Goal: Transaction & Acquisition: Purchase product/service

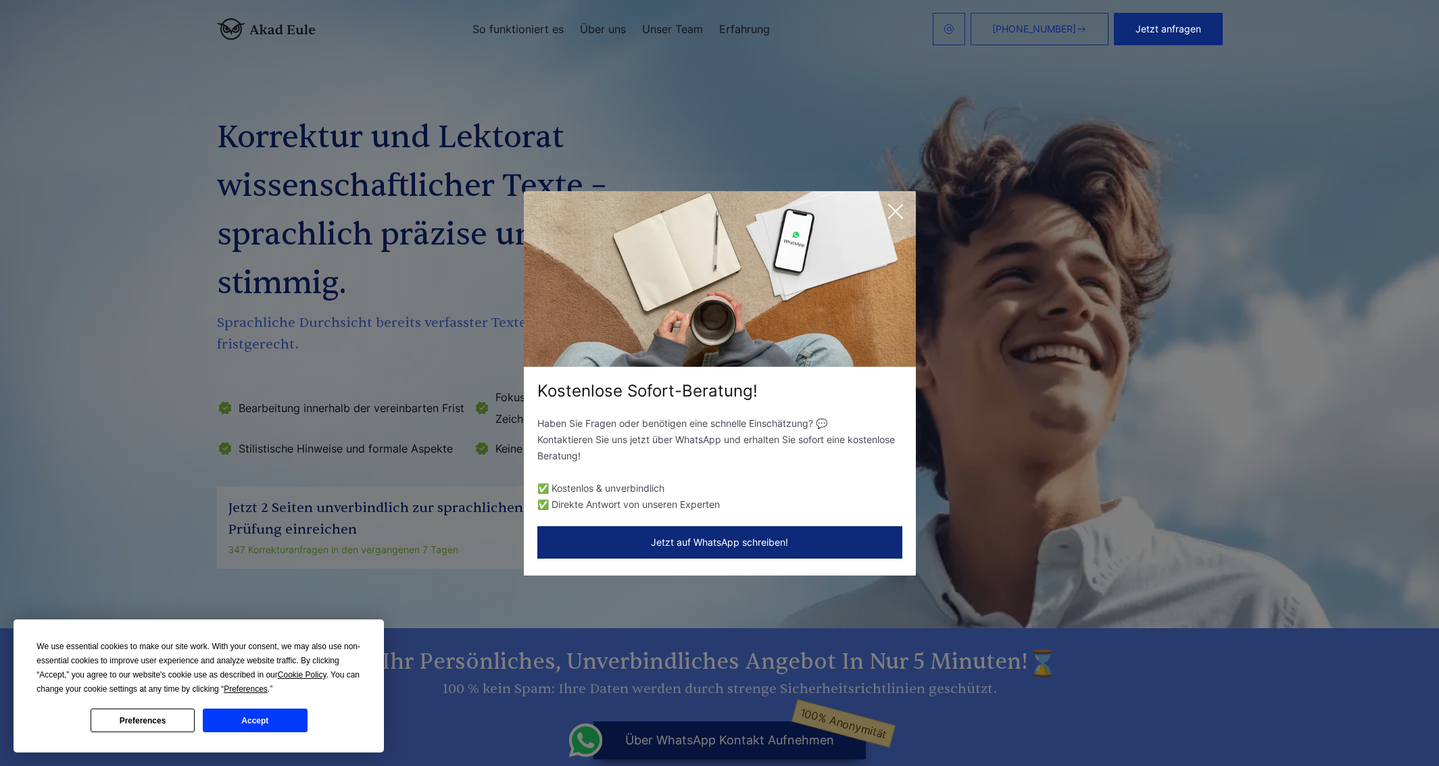
click at [895, 213] on icon at bounding box center [895, 211] width 27 height 27
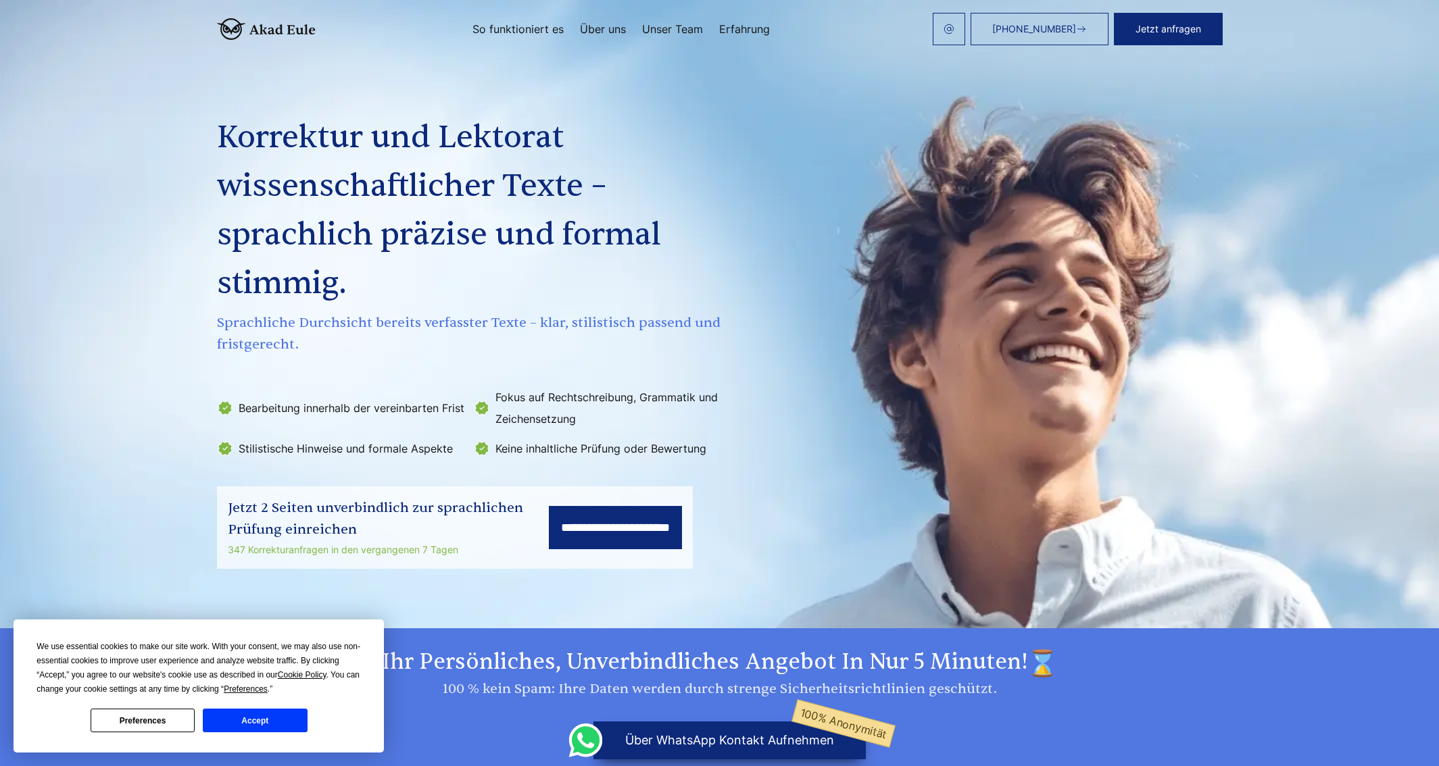
click at [695, 32] on link "Unser Team" at bounding box center [672, 29] width 61 height 11
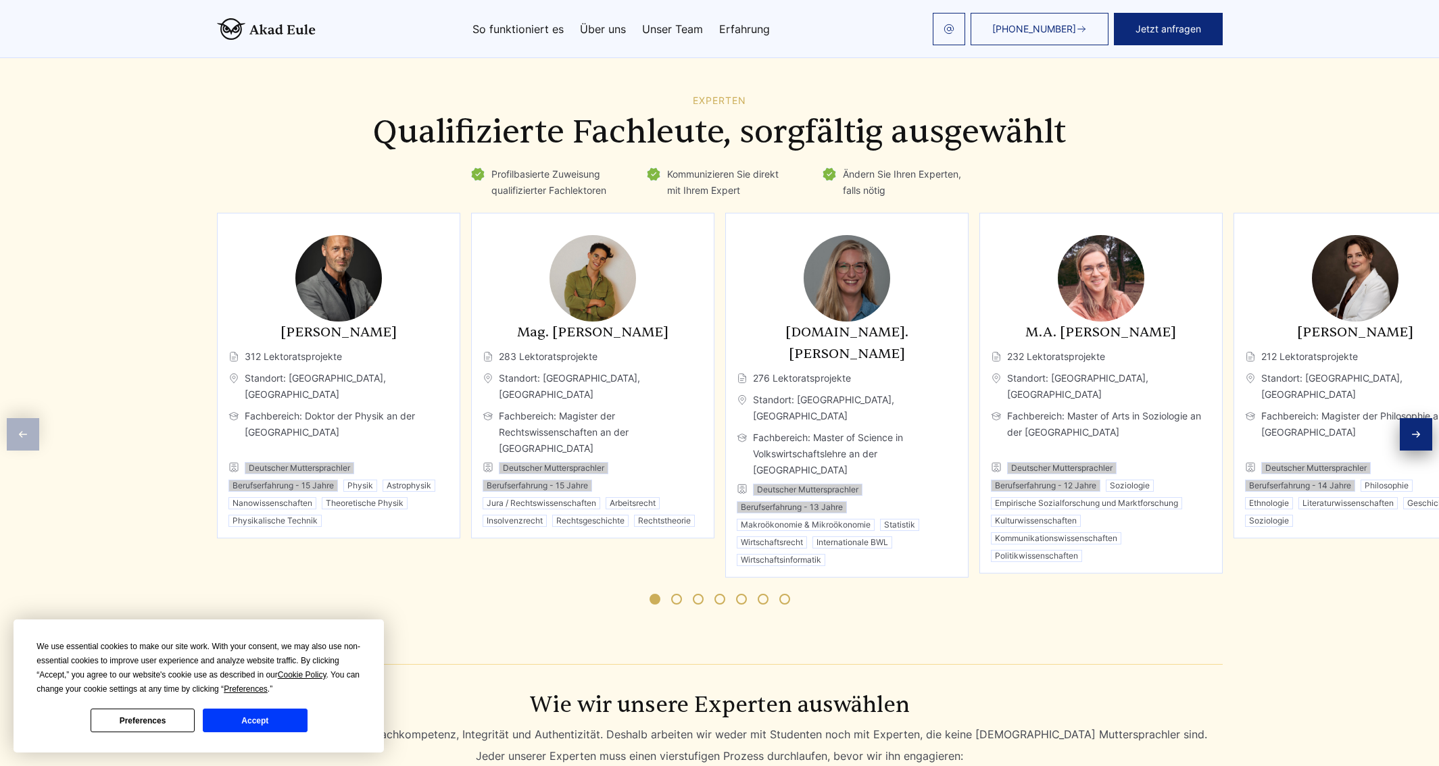
scroll to position [2028, 0]
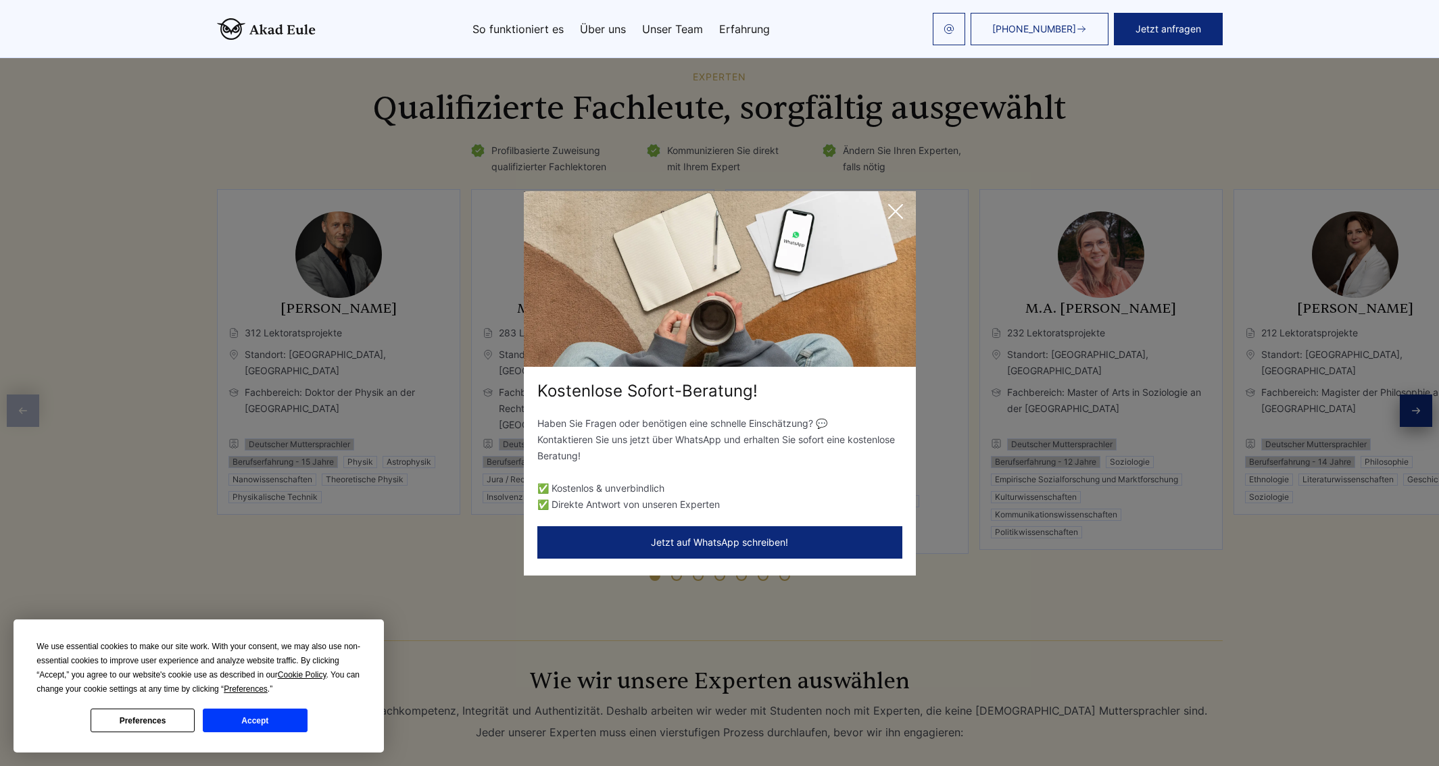
click at [908, 207] on icon at bounding box center [895, 211] width 27 height 27
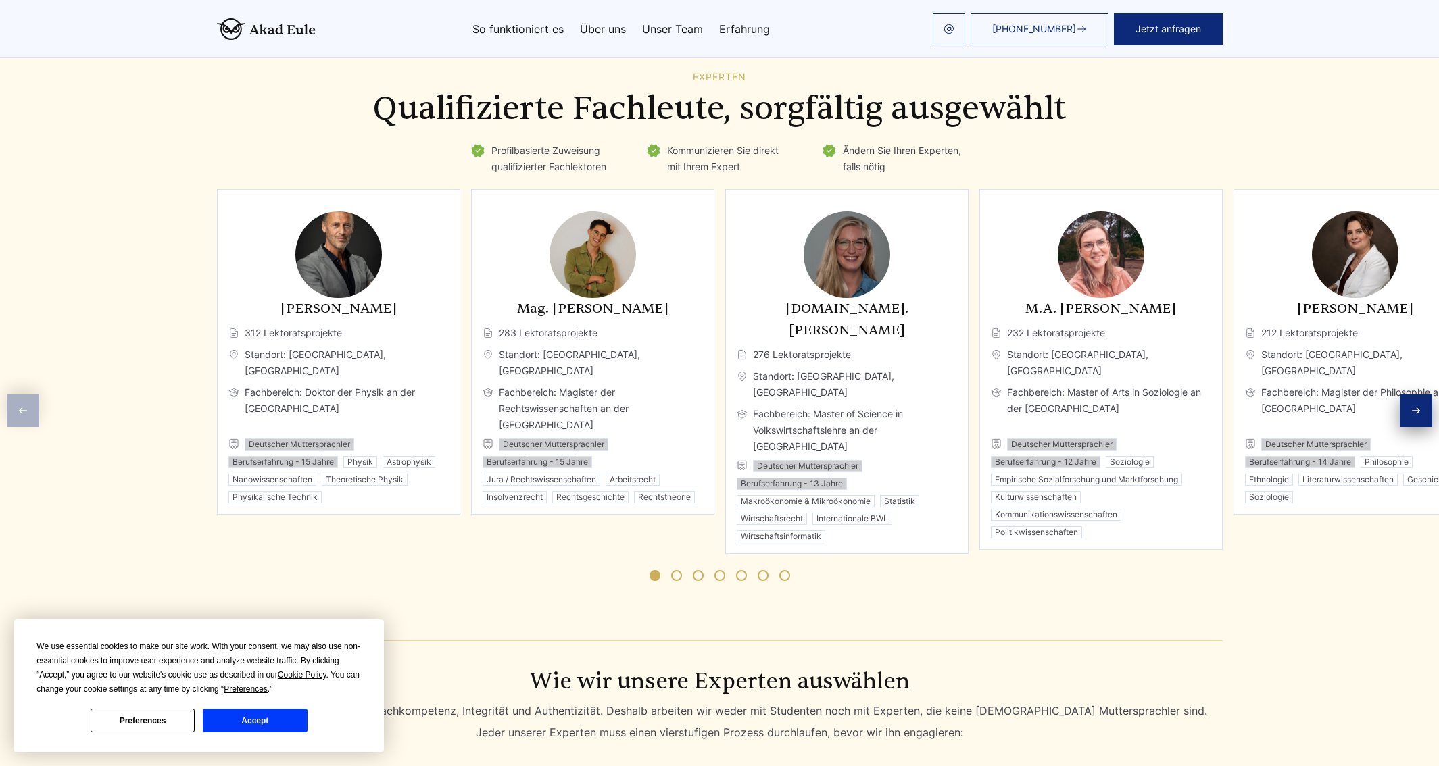
click at [1417, 406] on icon "Next slide" at bounding box center [1416, 411] width 11 height 11
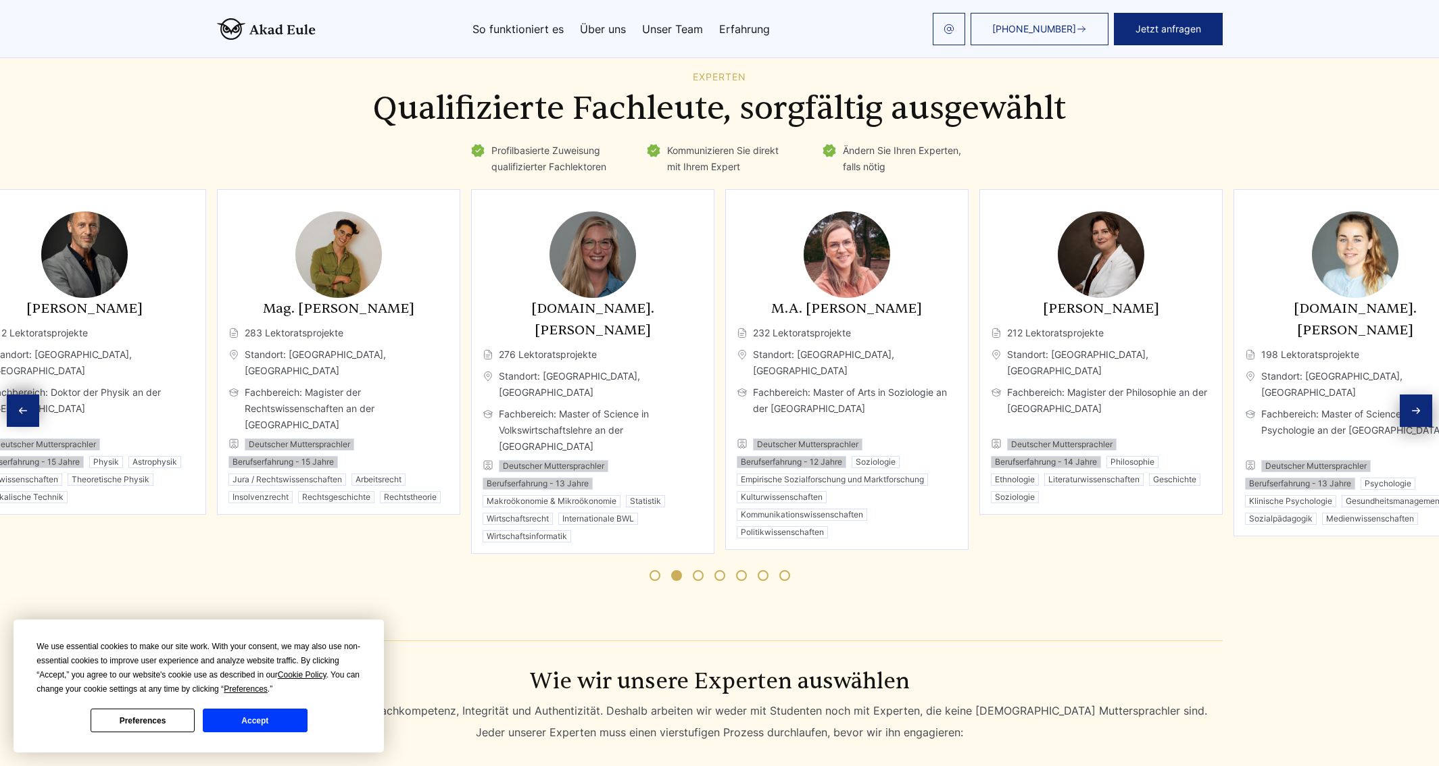
click at [1417, 406] on icon "Next slide" at bounding box center [1416, 411] width 11 height 11
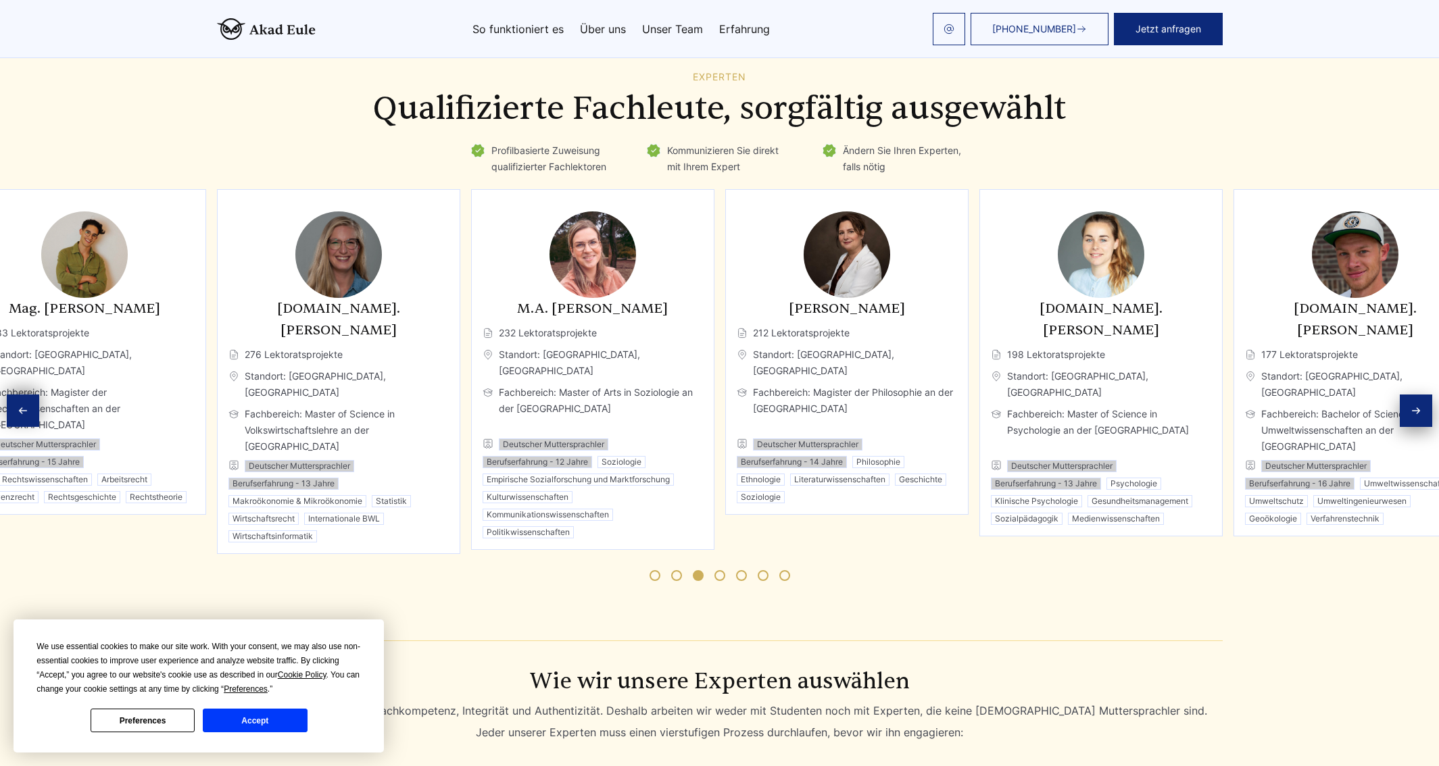
click at [1417, 406] on icon "Next slide" at bounding box center [1416, 411] width 11 height 11
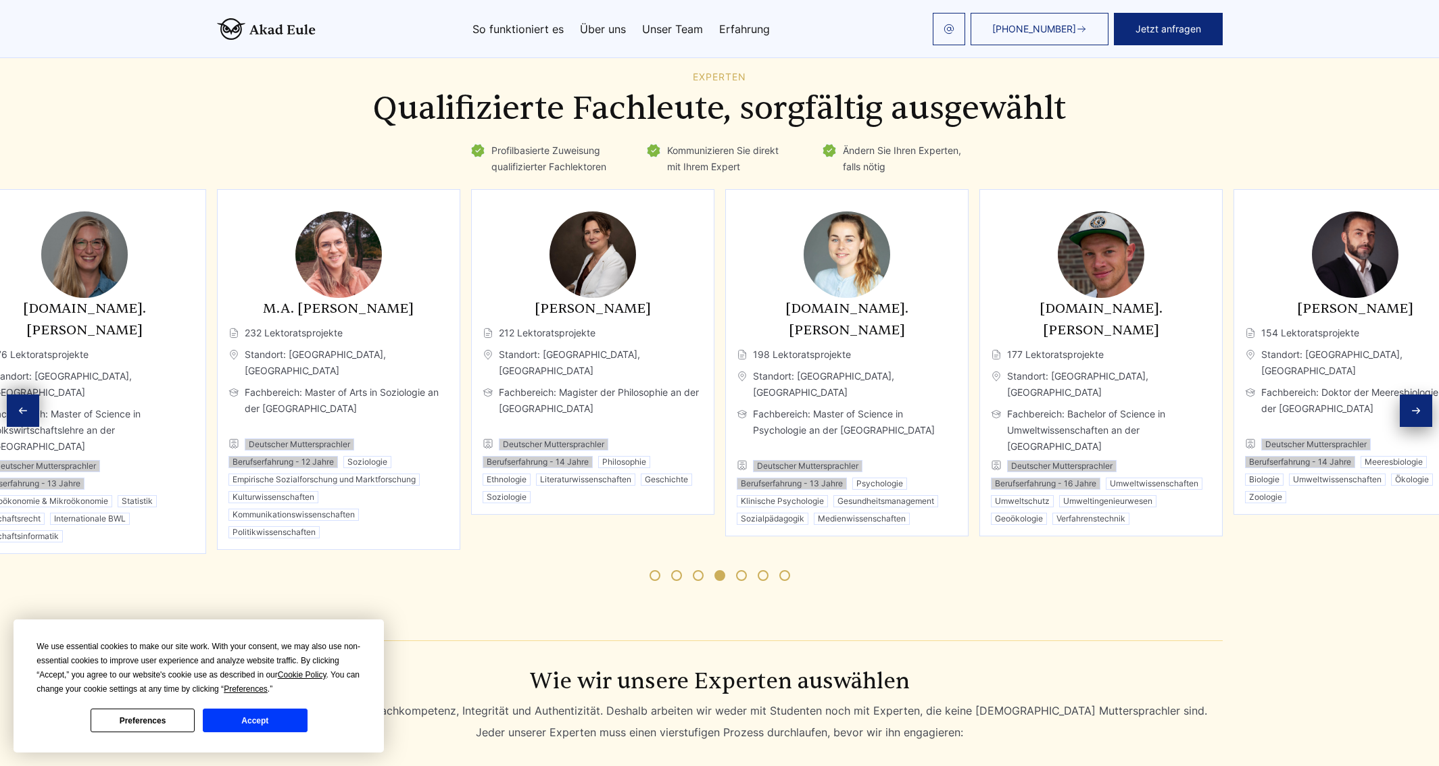
click at [1417, 406] on icon "Next slide" at bounding box center [1416, 411] width 11 height 11
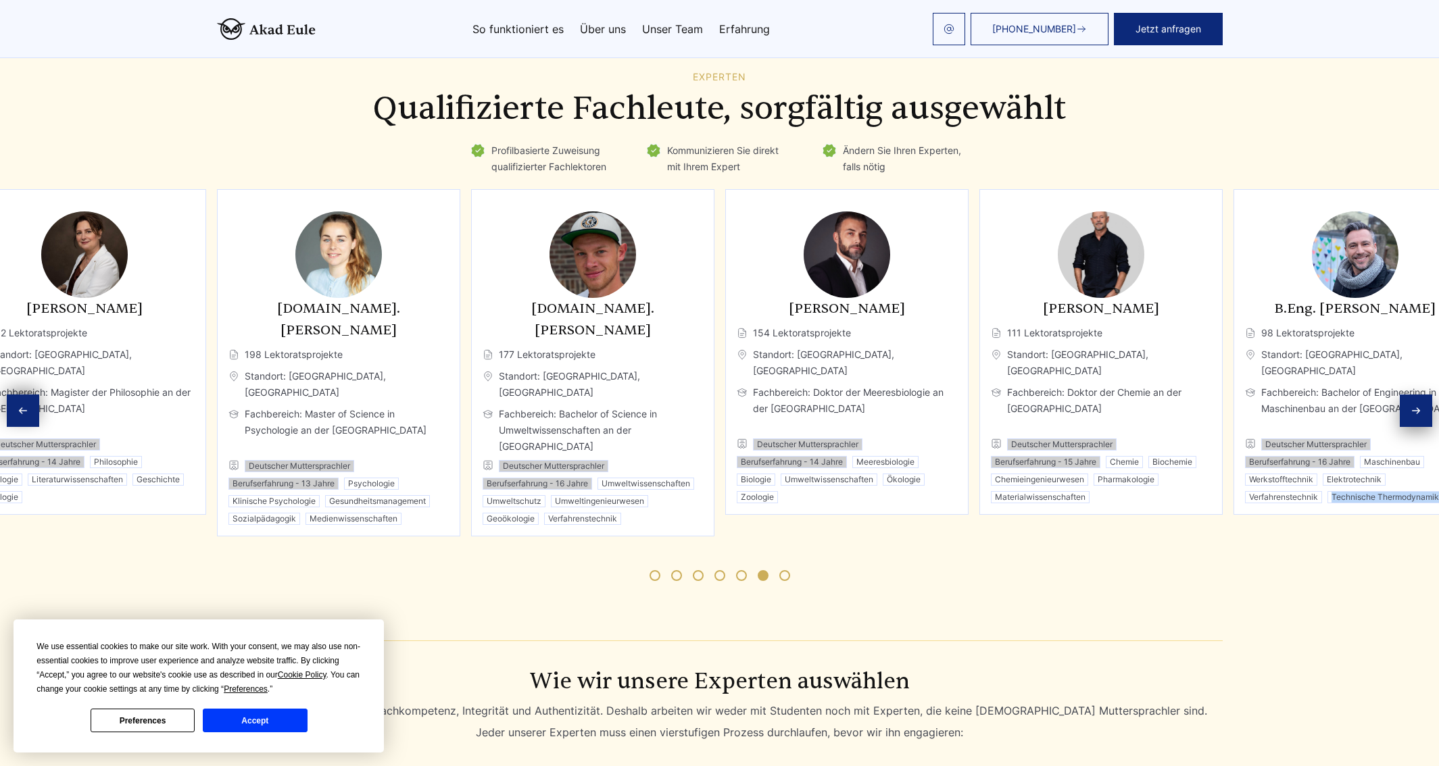
click at [1417, 406] on icon "Next slide" at bounding box center [1416, 411] width 11 height 11
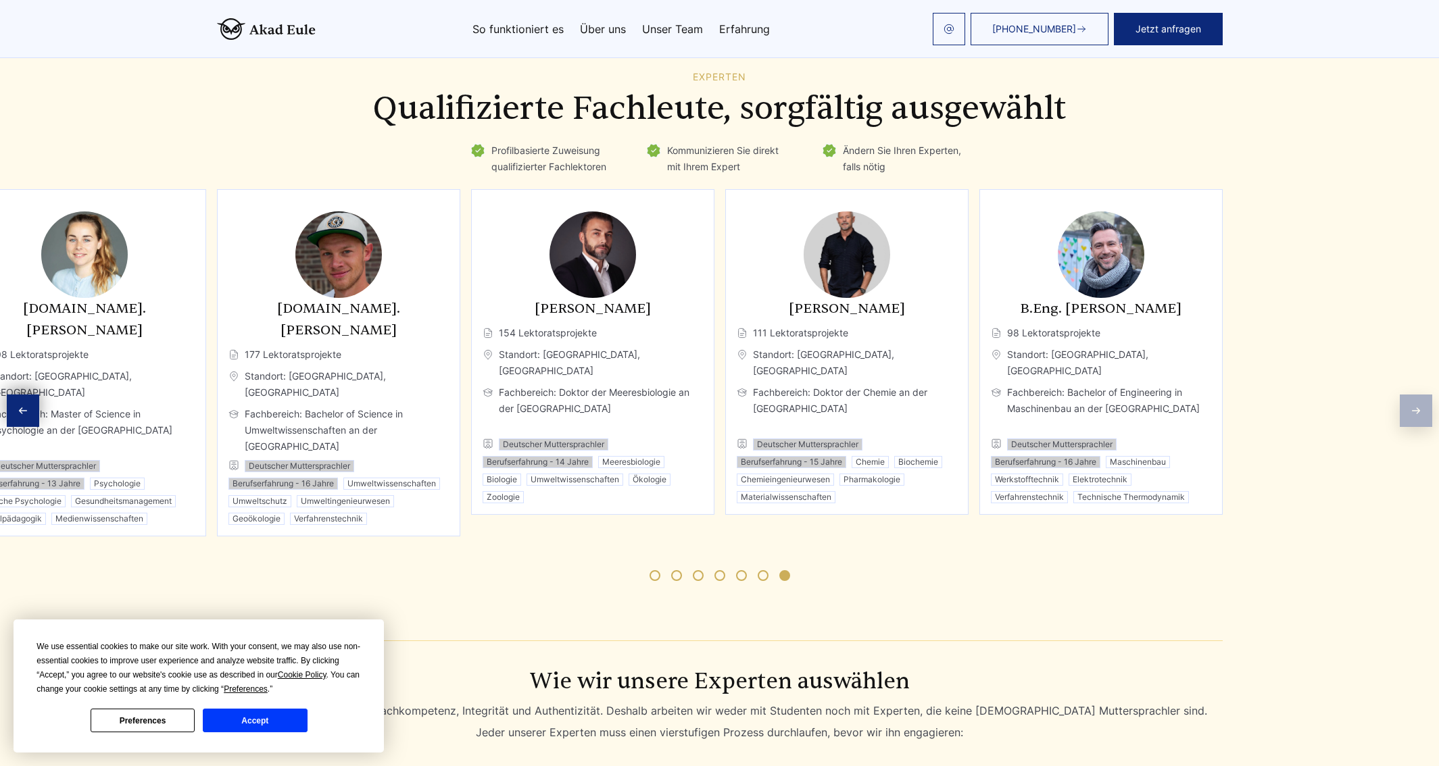
click at [1417, 395] on div "Experten Qualifizierte Fachleute, sorgfältig ausgewählt Profilbasierte Zuweisun…" at bounding box center [719, 335] width 1439 height 526
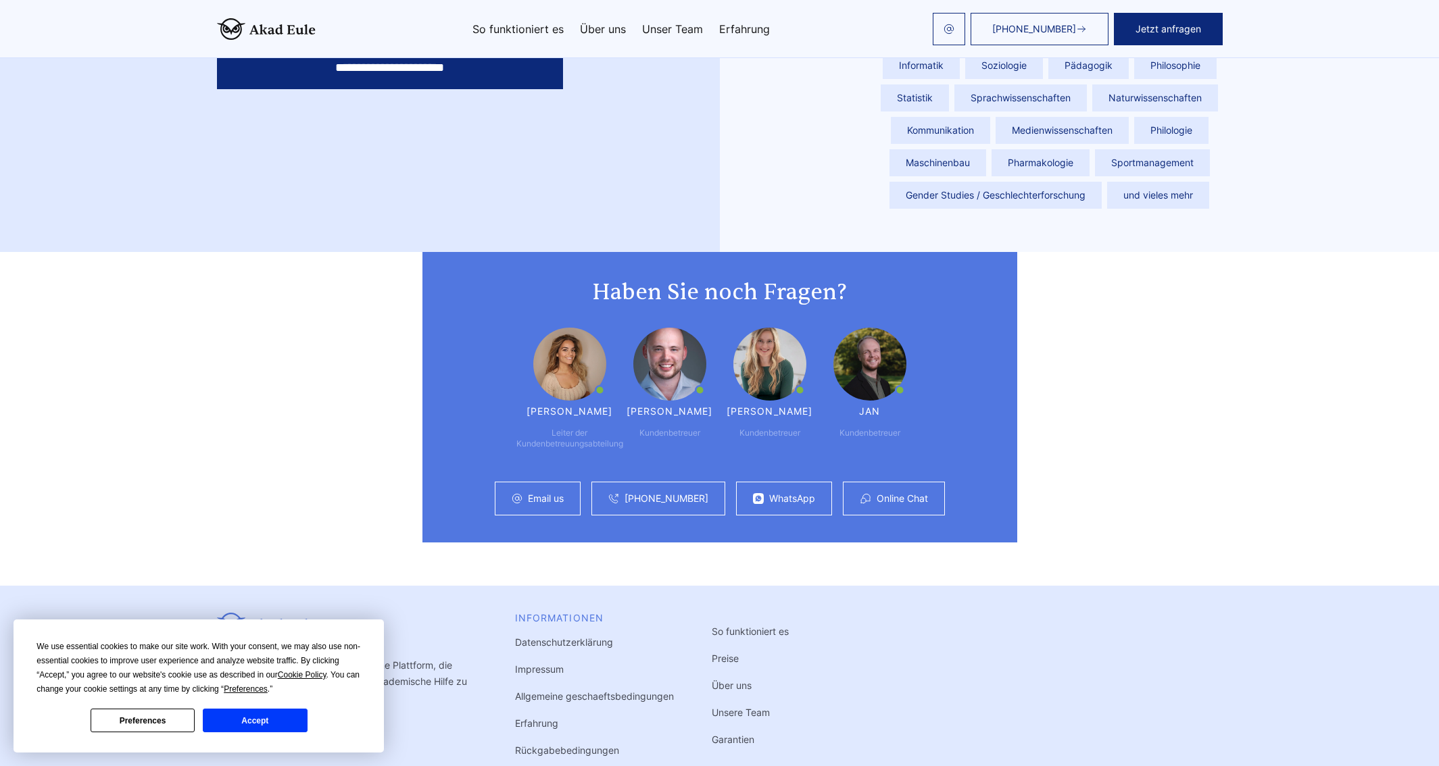
scroll to position [3466, 0]
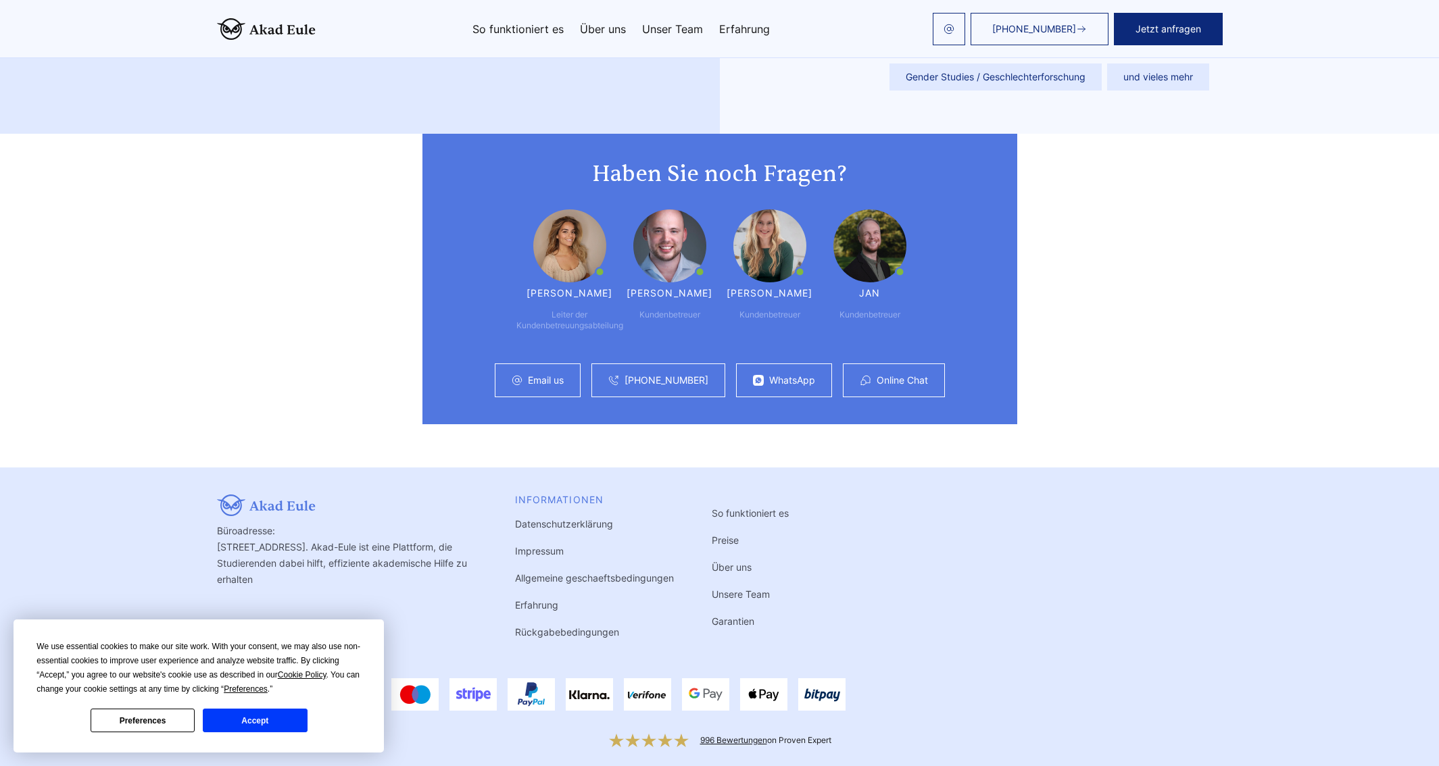
click at [533, 545] on link "Impressum" at bounding box center [539, 550] width 49 height 11
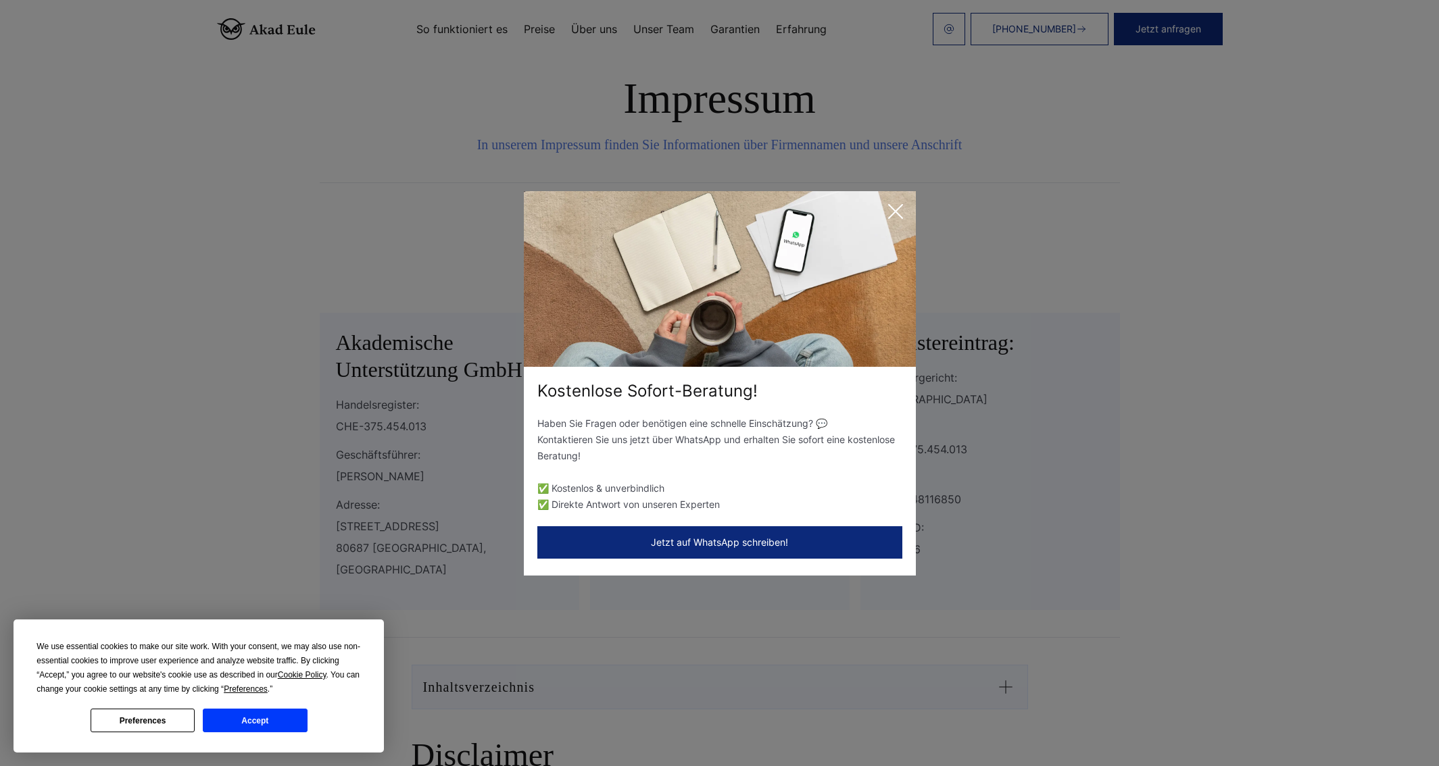
click at [893, 214] on icon at bounding box center [895, 211] width 27 height 27
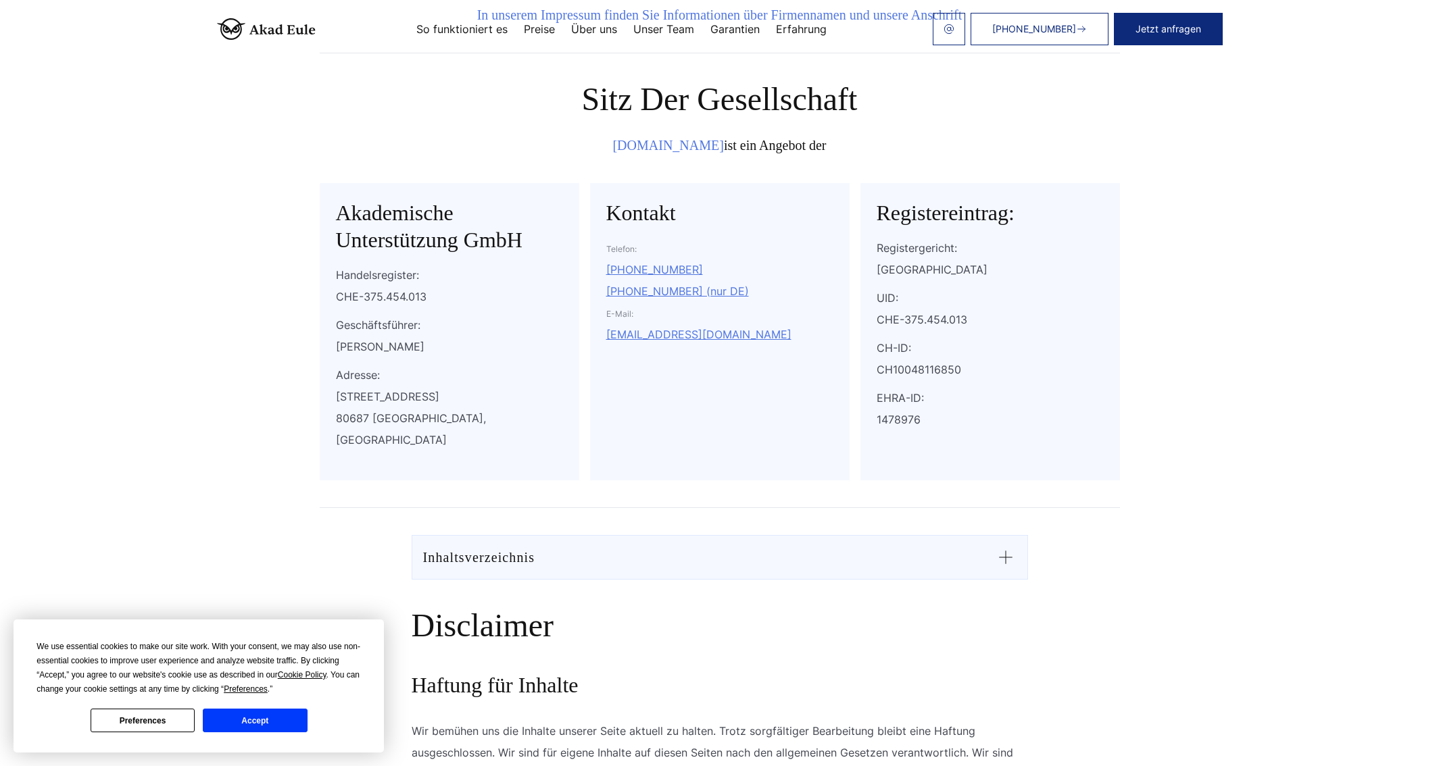
scroll to position [135, 0]
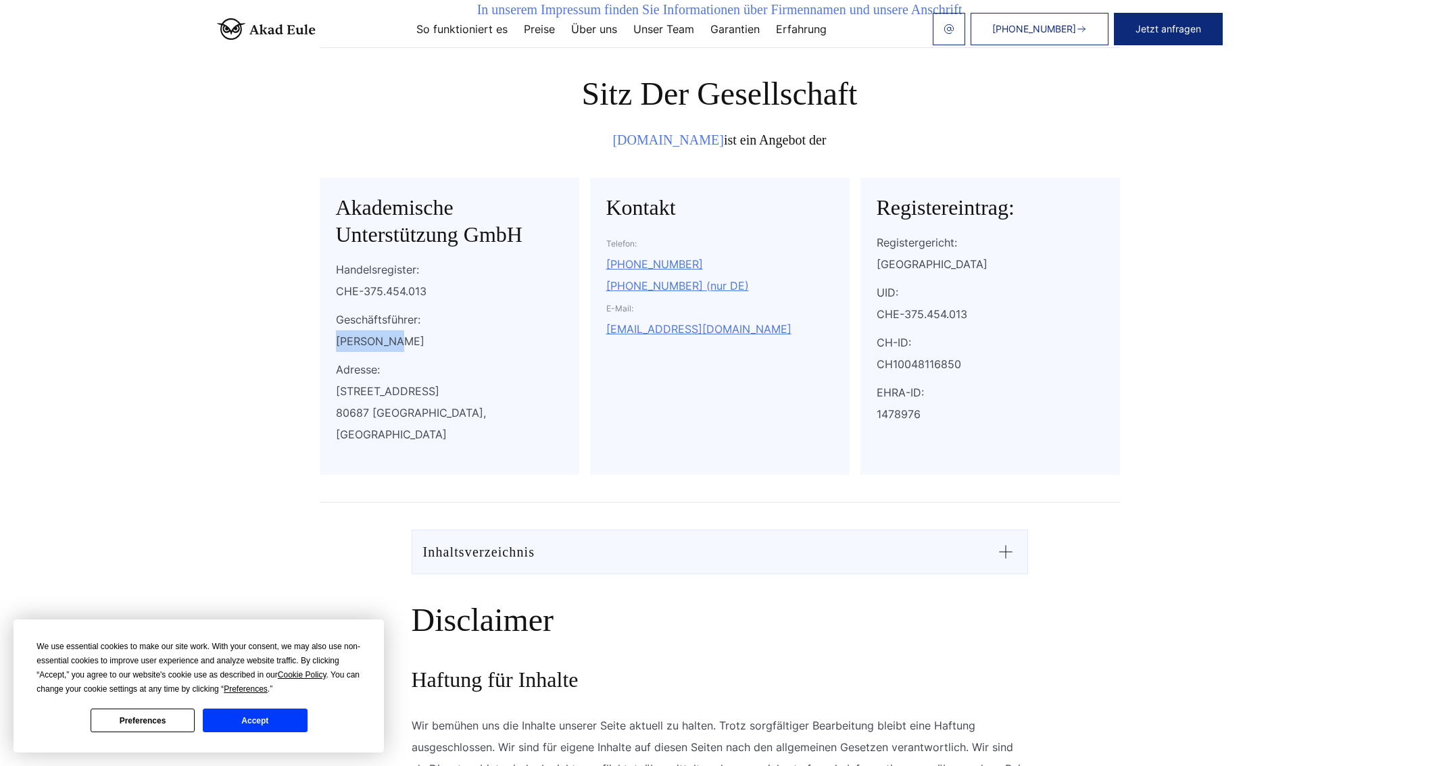
drag, startPoint x: 395, startPoint y: 342, endPoint x: 336, endPoint y: 344, distance: 59.5
click at [336, 344] on div "Eugen Nutz" at bounding box center [449, 341] width 227 height 22
copy div "Eugen Nutz"
click at [490, 341] on div "Eugen Nutz" at bounding box center [449, 341] width 227 height 22
drag, startPoint x: 434, startPoint y: 287, endPoint x: 301, endPoint y: 273, distance: 133.2
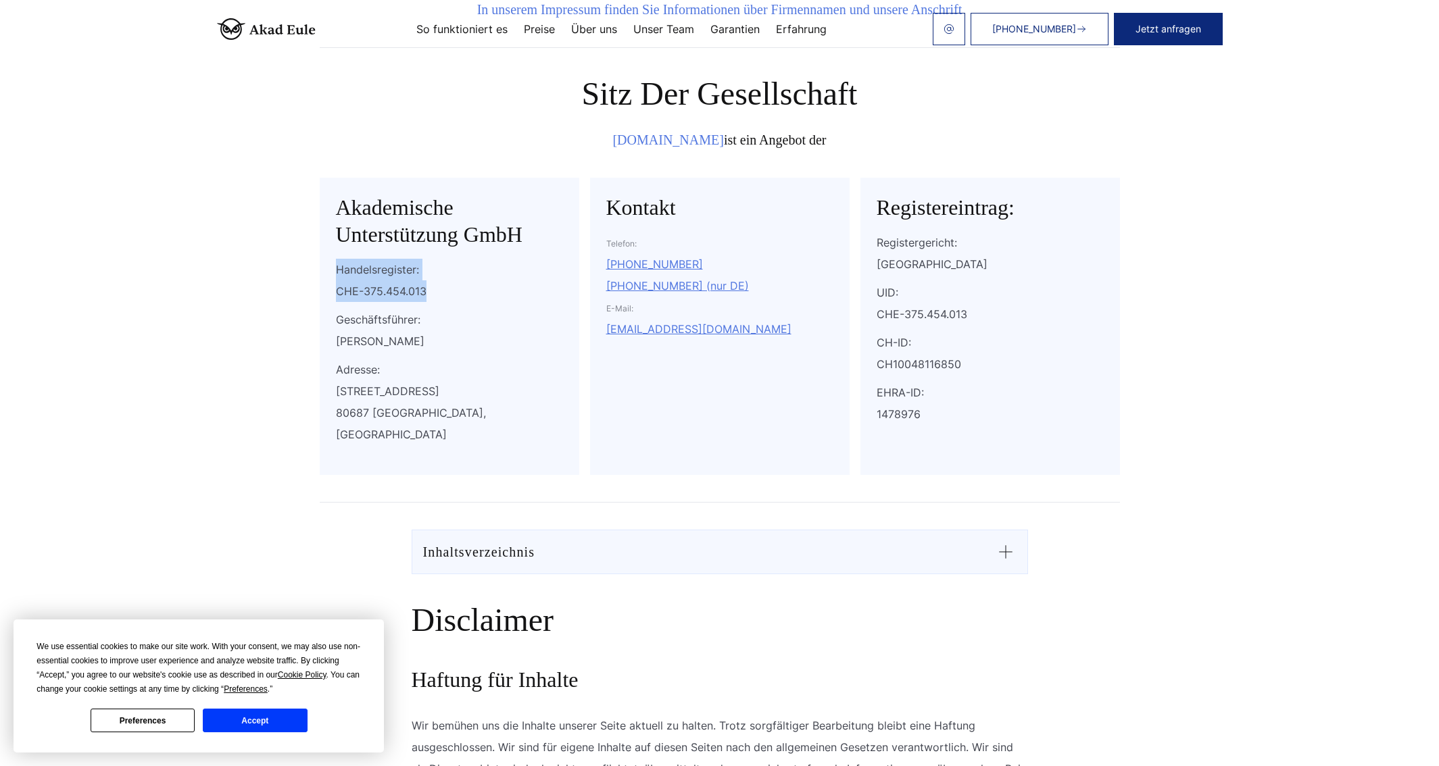
click at [301, 273] on section "Impressum In unserem Impressum finden Sie Informationen über Firmennamen und un…" at bounding box center [719, 571] width 1439 height 1413
click at [498, 309] on p "Geschäftsführer:" at bounding box center [449, 320] width 227 height 22
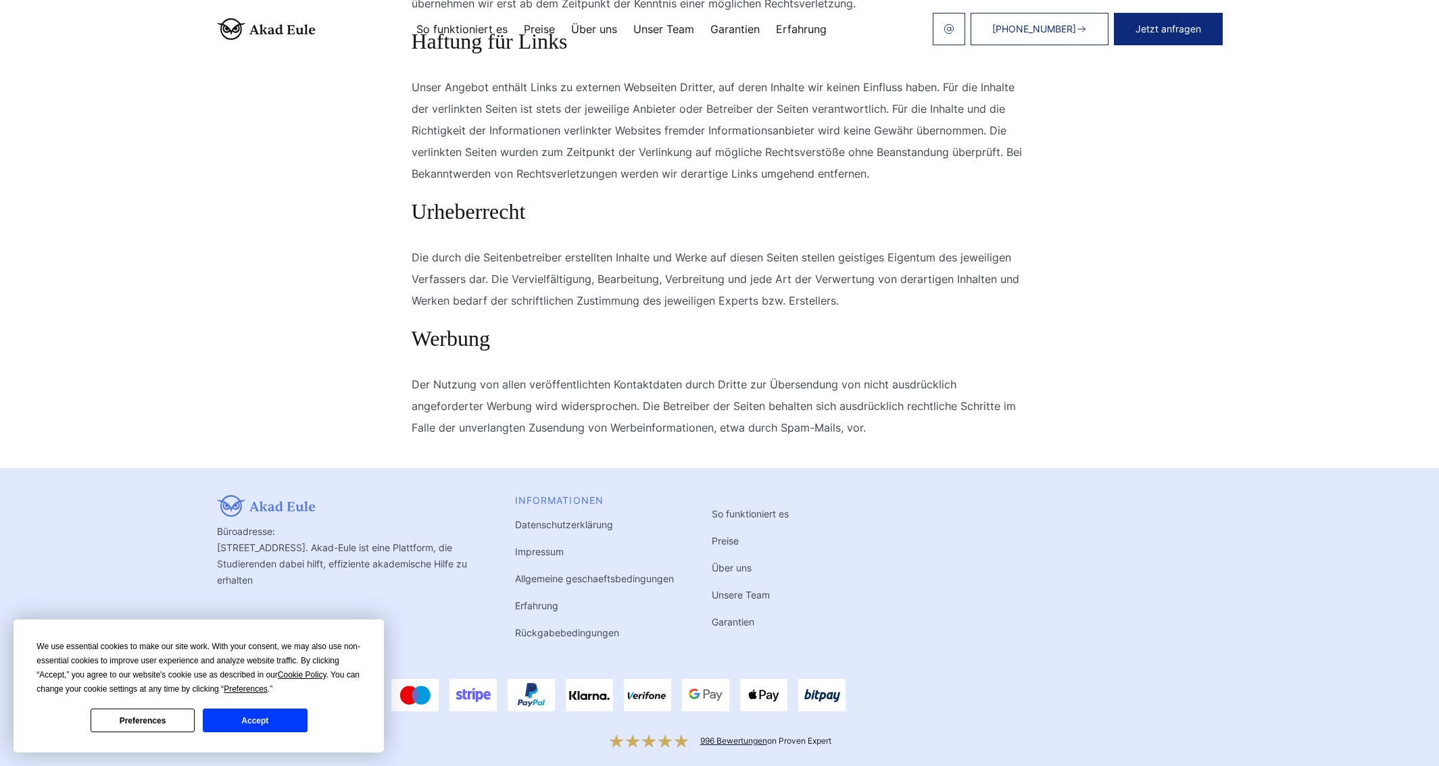
scroll to position [945, 0]
click at [583, 572] on link "Allgemeine geschaeftsbedingungen" at bounding box center [594, 577] width 159 height 11
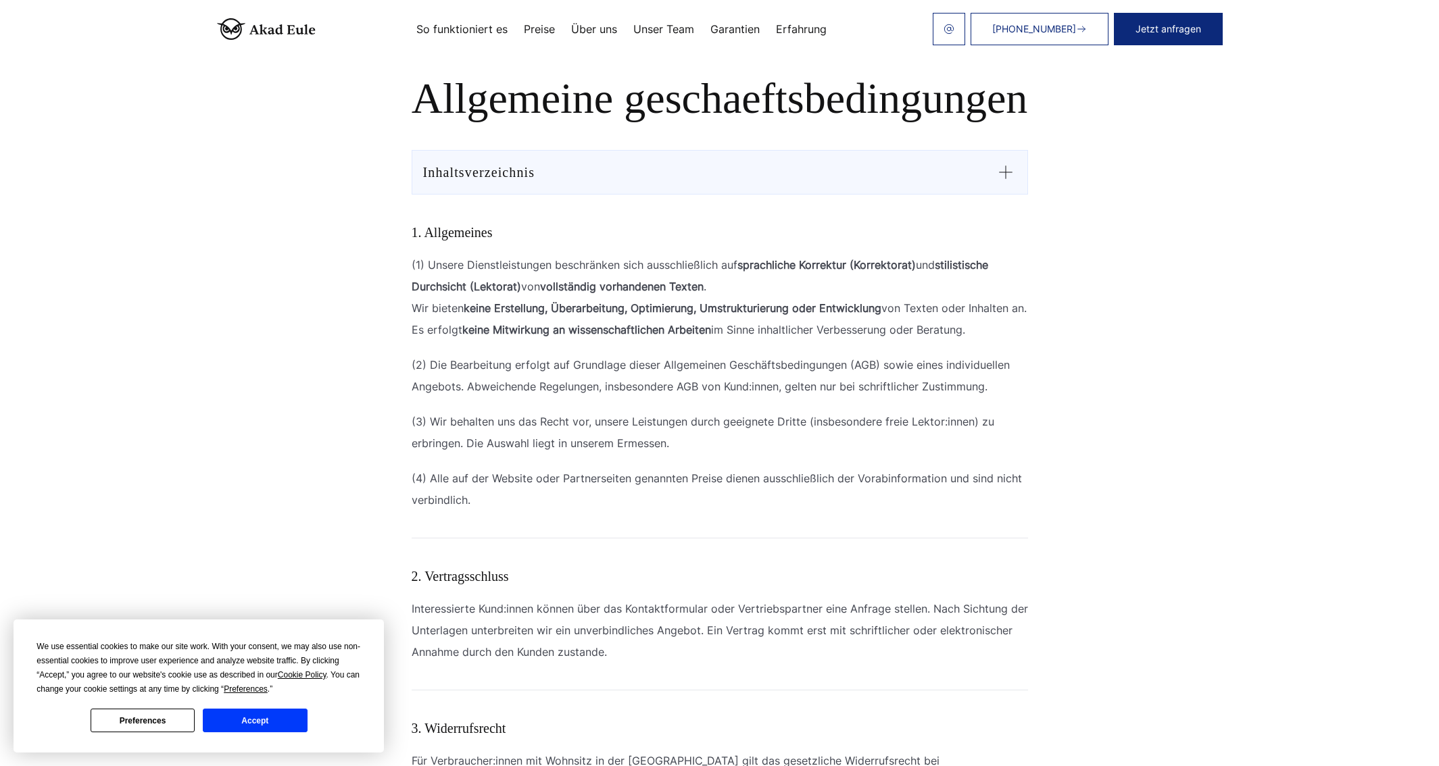
click at [537, 29] on link "Preise" at bounding box center [539, 29] width 31 height 11
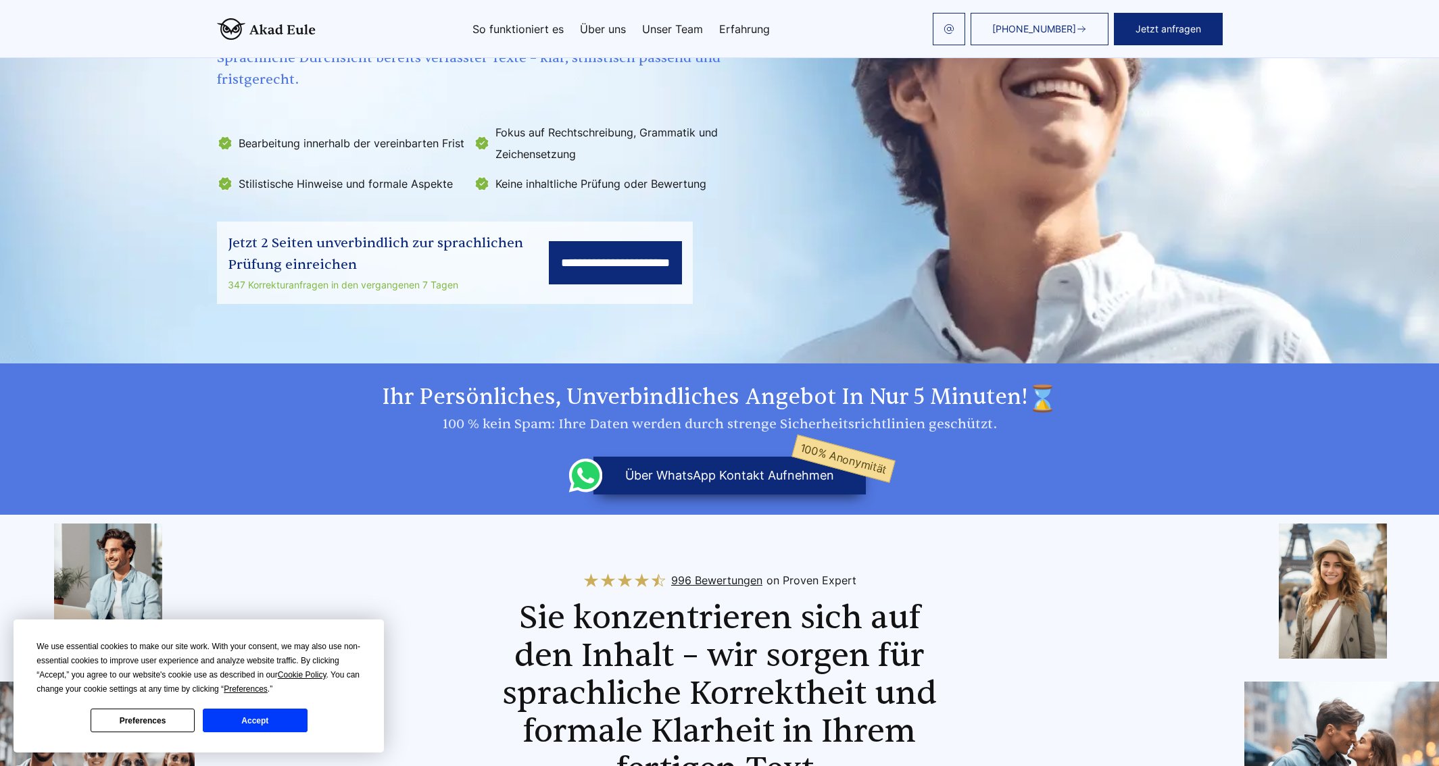
scroll to position [270, 0]
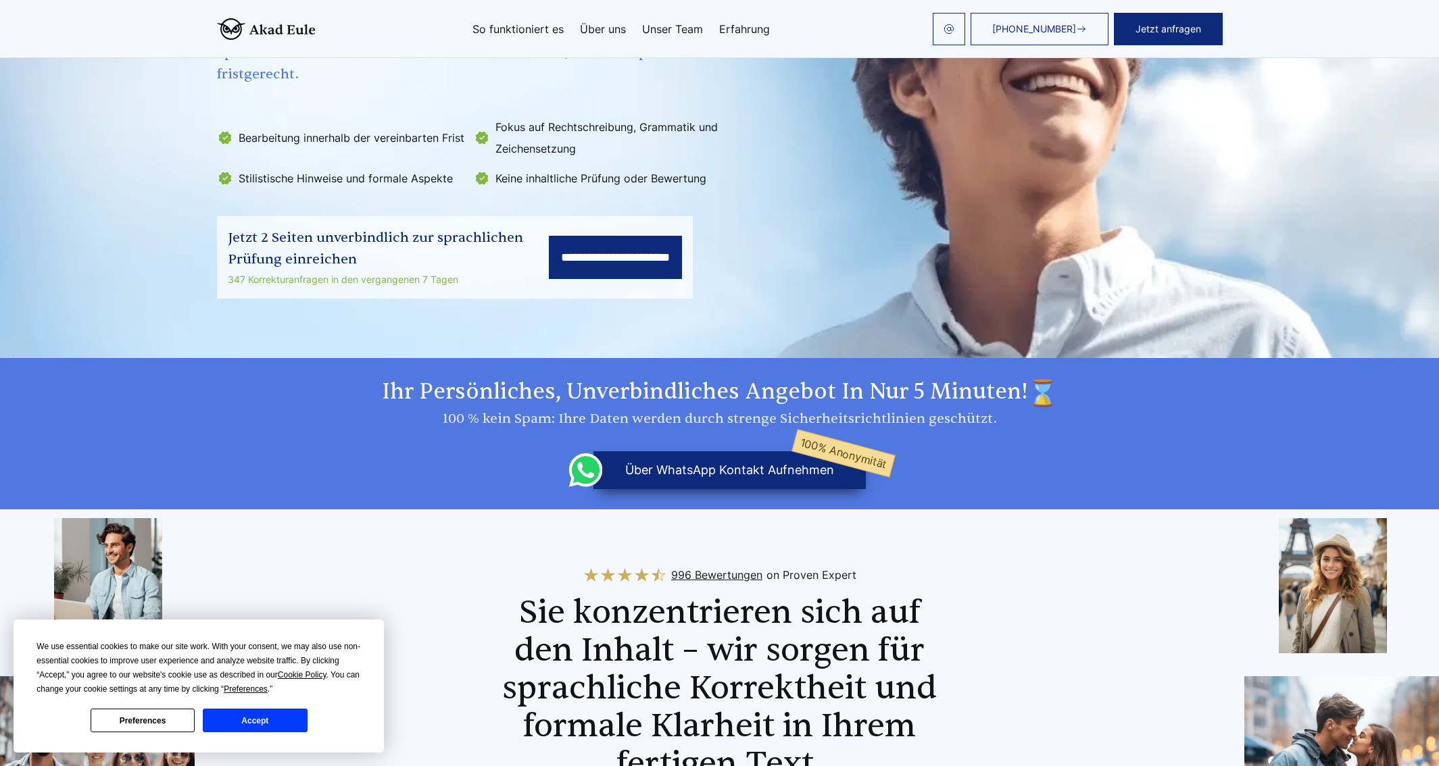
click at [575, 260] on input "**********" at bounding box center [615, 257] width 133 height 43
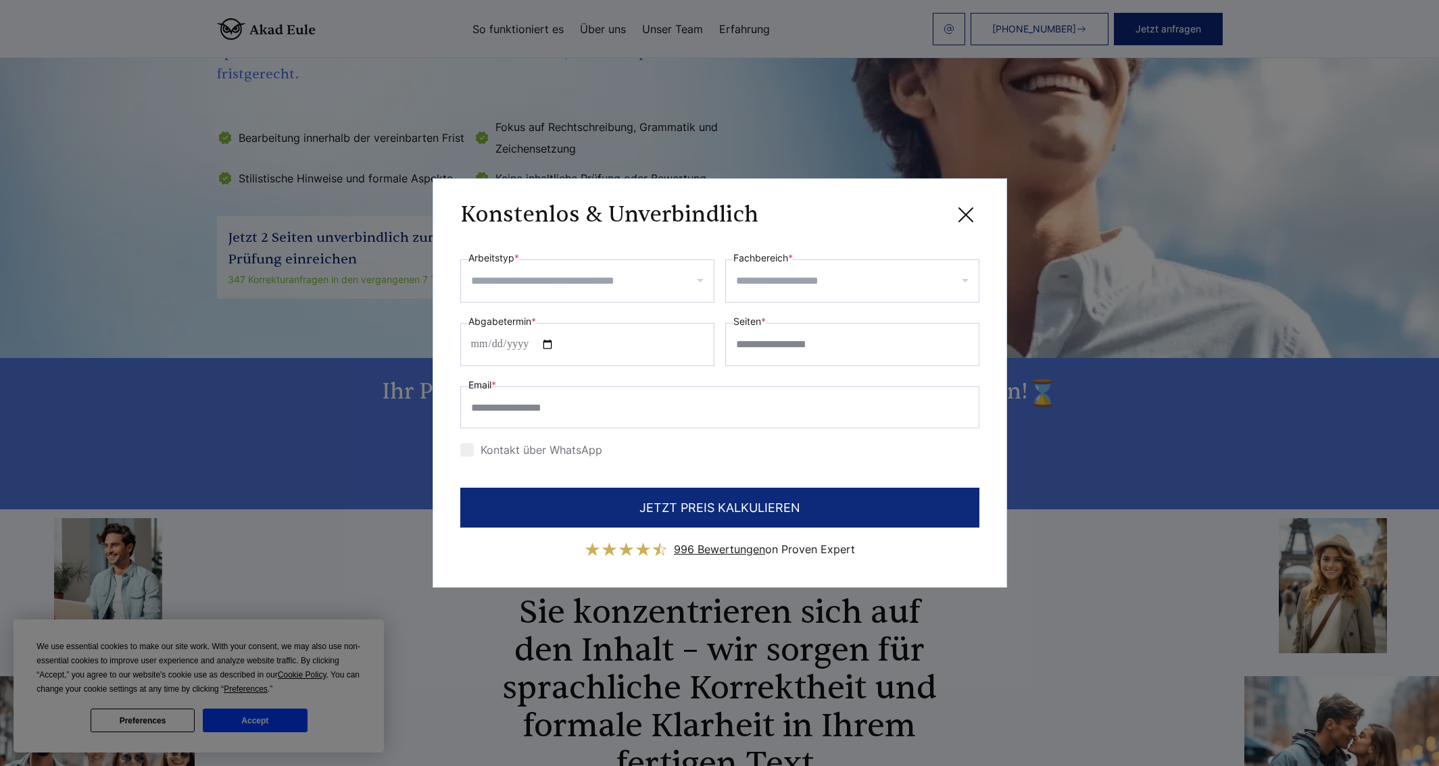
click at [581, 285] on input "Arbeitstyp *" at bounding box center [592, 281] width 243 height 22
click at [557, 374] on div "Dissertation / Doktorarbeit" at bounding box center [587, 376] width 253 height 38
select select "**"
click at [784, 283] on input "Fachbereich *" at bounding box center [857, 281] width 243 height 22
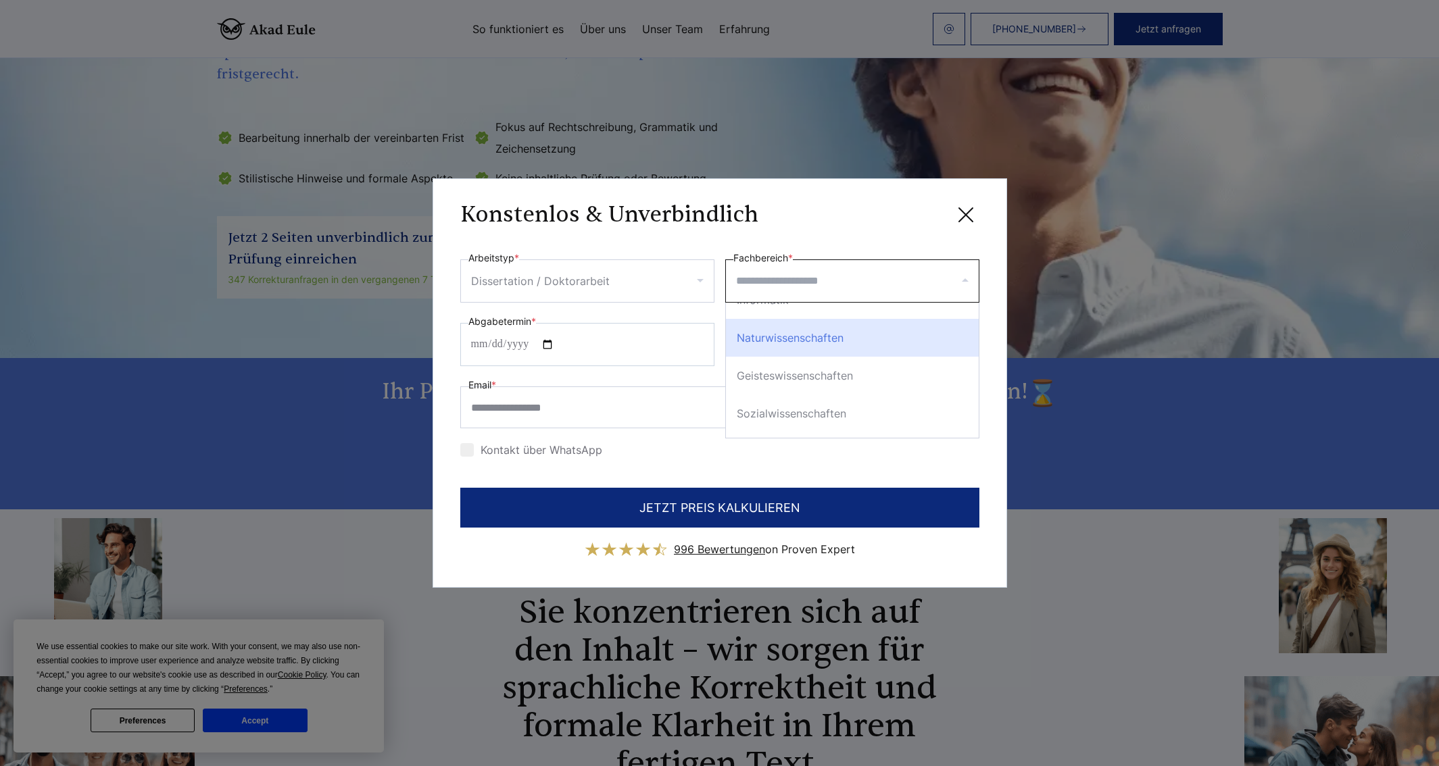
click at [852, 341] on div "Naturwissenschaften" at bounding box center [852, 338] width 253 height 38
select select "*"
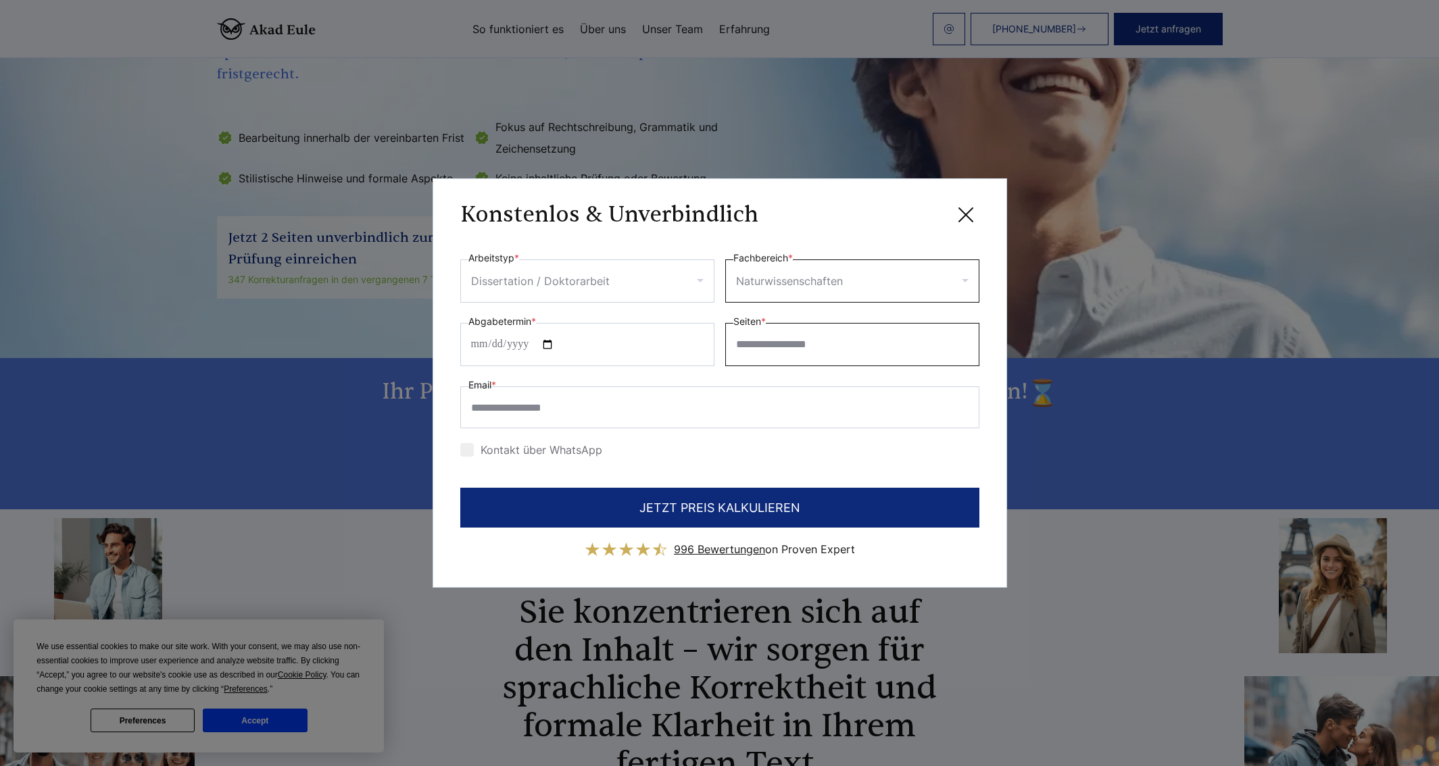
click at [764, 356] on input "Seiten *" at bounding box center [852, 344] width 254 height 43
type input "**"
click at [496, 338] on input "Abgabetermin *" at bounding box center [587, 344] width 254 height 43
click at [472, 344] on input "Abgabetermin *" at bounding box center [587, 344] width 254 height 43
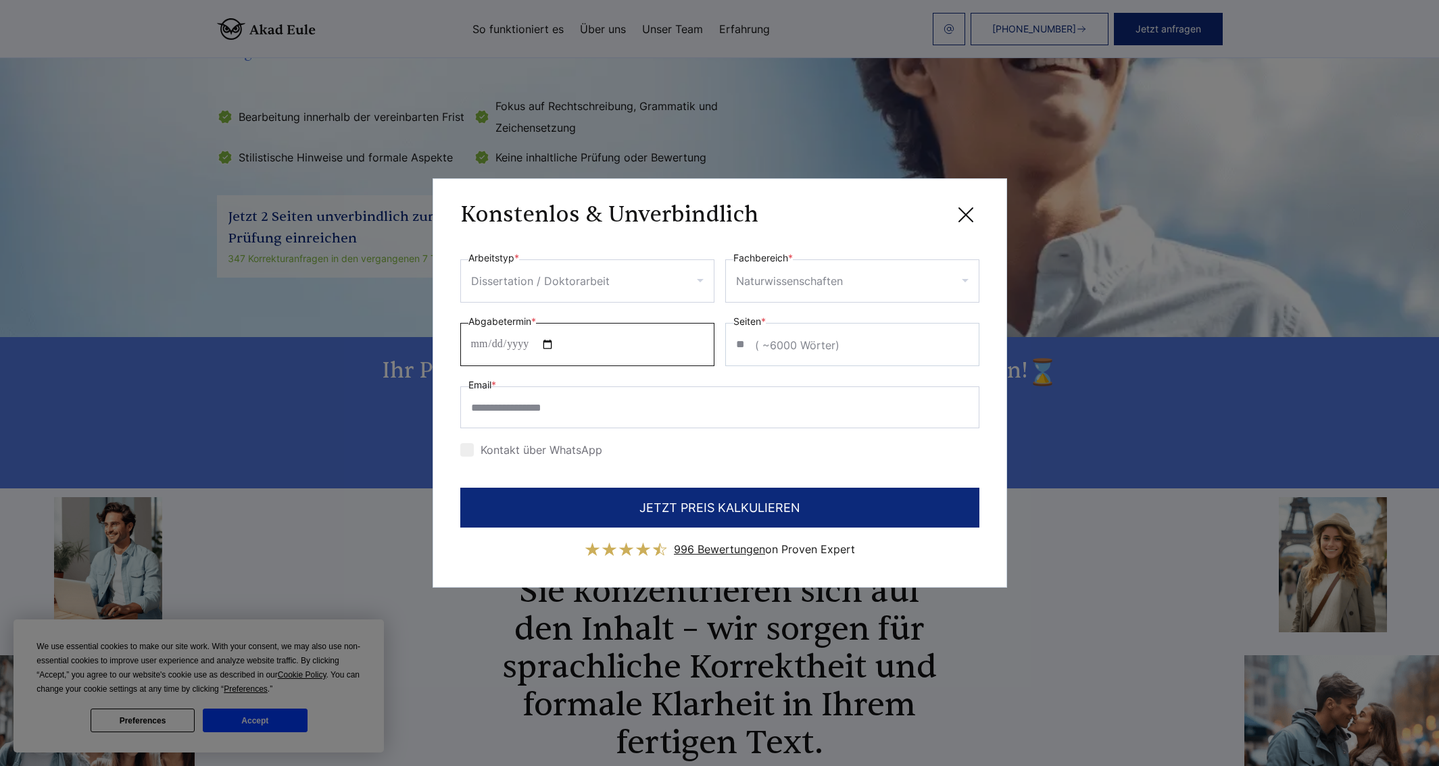
scroll to position [270, 0]
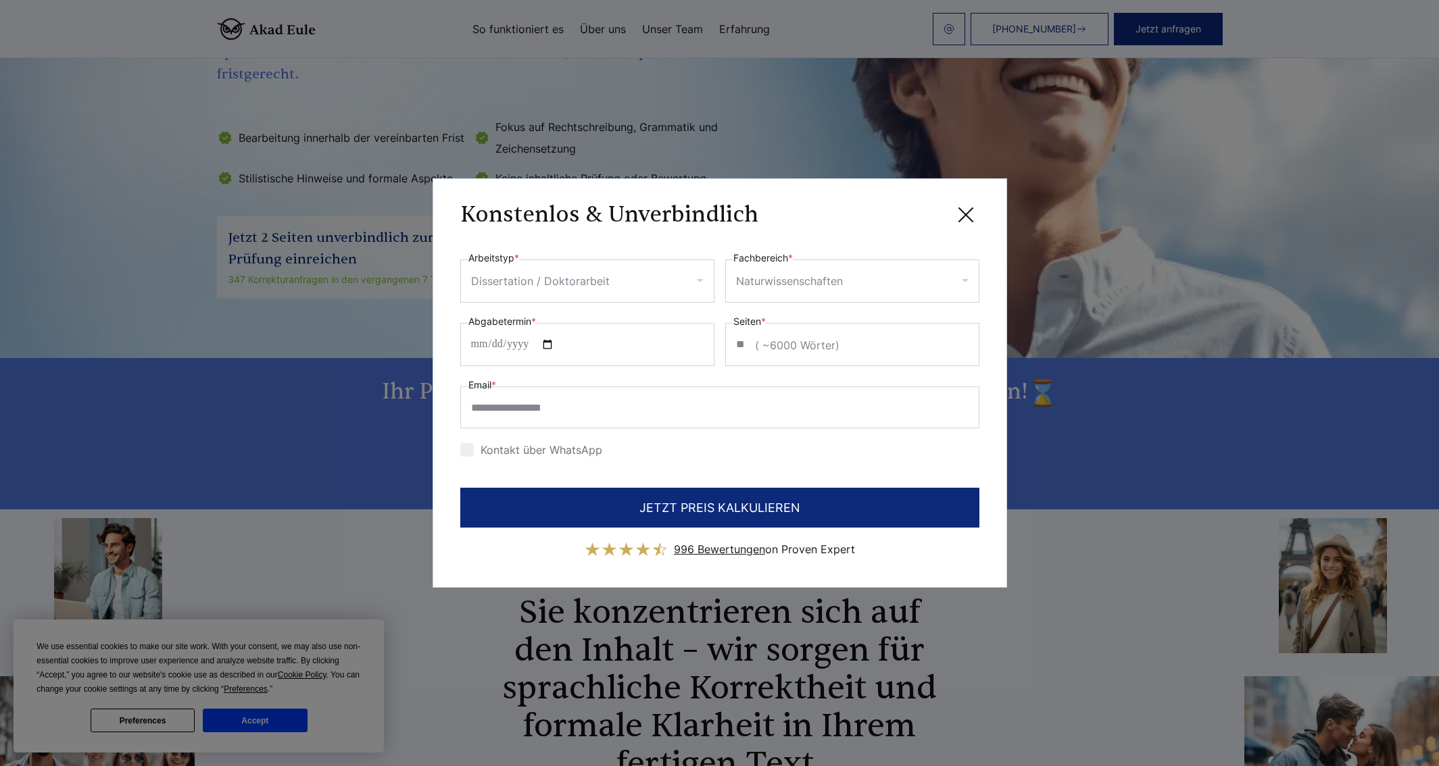
click at [699, 554] on span "996 Bewertungen" at bounding box center [719, 550] width 91 height 14
click at [806, 547] on div "996 Bewertungen on Proven Expert" at bounding box center [764, 550] width 181 height 22
drag, startPoint x: 787, startPoint y: 551, endPoint x: 885, endPoint y: 547, distance: 98.7
click at [885, 547] on div "996 Bewertungen on Proven Expert" at bounding box center [719, 550] width 519 height 22
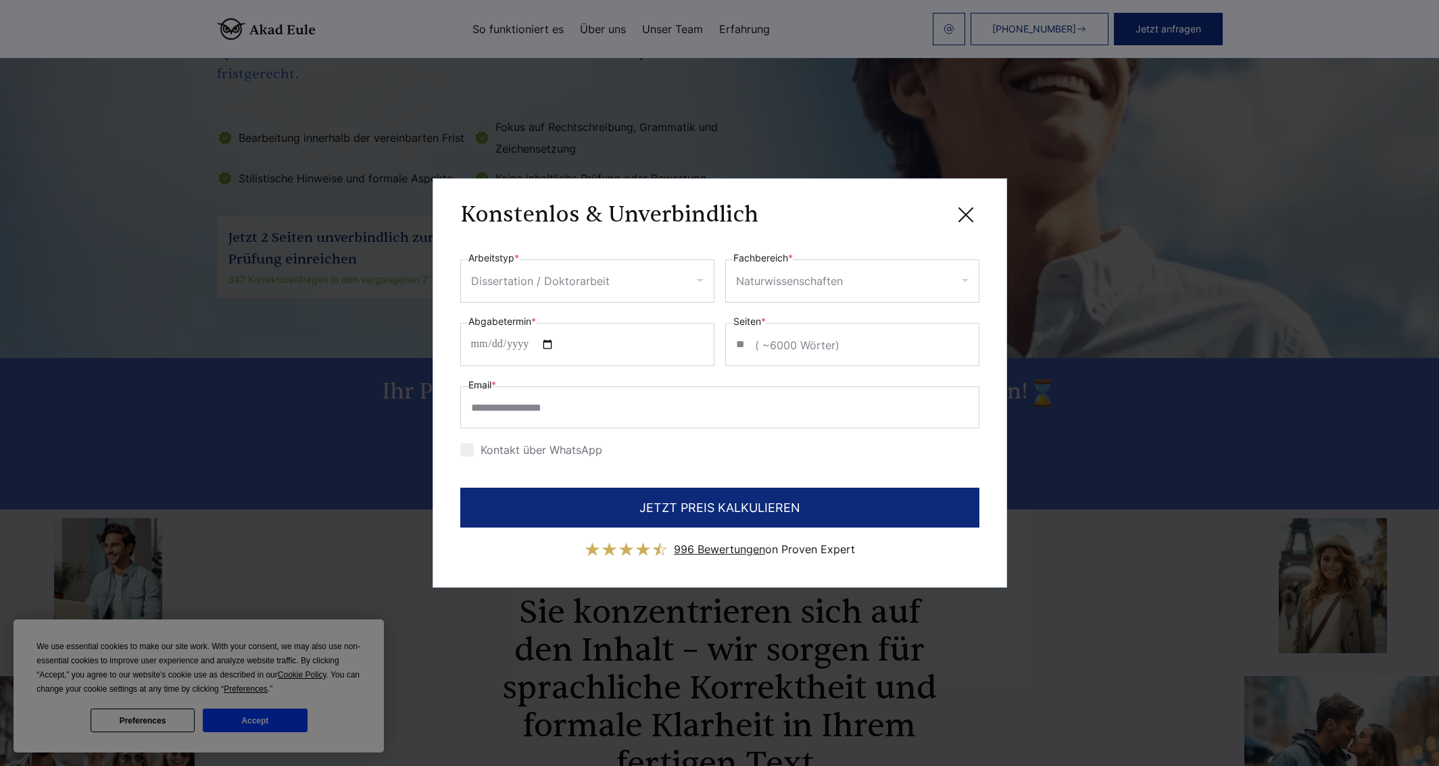
click at [973, 216] on icon at bounding box center [965, 214] width 27 height 27
